Goal: Task Accomplishment & Management: Manage account settings

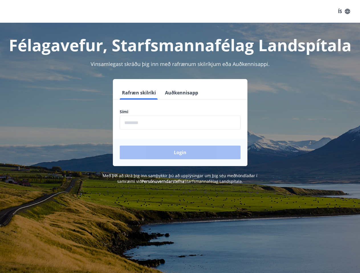
click at [180, 137] on form "Rafræn skilríki Auðkennisapp Sími ​ Login" at bounding box center [180, 126] width 134 height 80
click at [344, 11] on button "ÍS" at bounding box center [344, 11] width 18 height 10
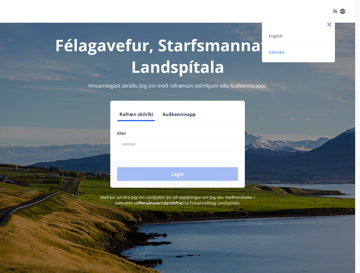
click at [138, 93] on div at bounding box center [180, 136] width 360 height 273
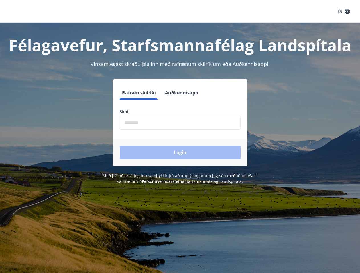
click at [181, 93] on button "Auðkennisapp" at bounding box center [182, 93] width 38 height 14
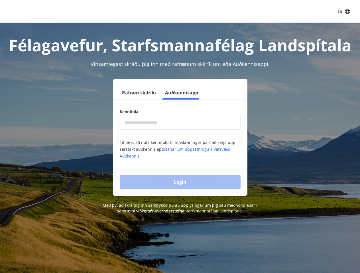
click at [180, 123] on input "text" at bounding box center [180, 123] width 121 height 14
